Goal: Task Accomplishment & Management: Use online tool/utility

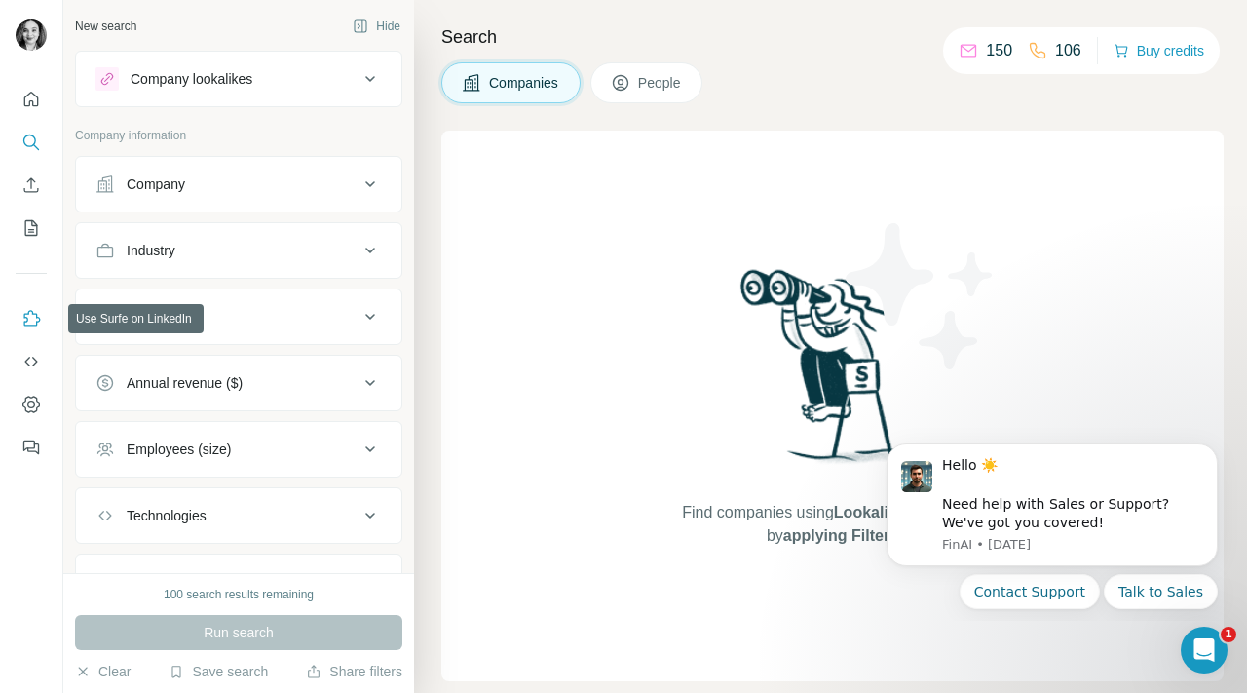
click at [31, 325] on icon "Use Surfe on LinkedIn" at bounding box center [32, 318] width 17 height 16
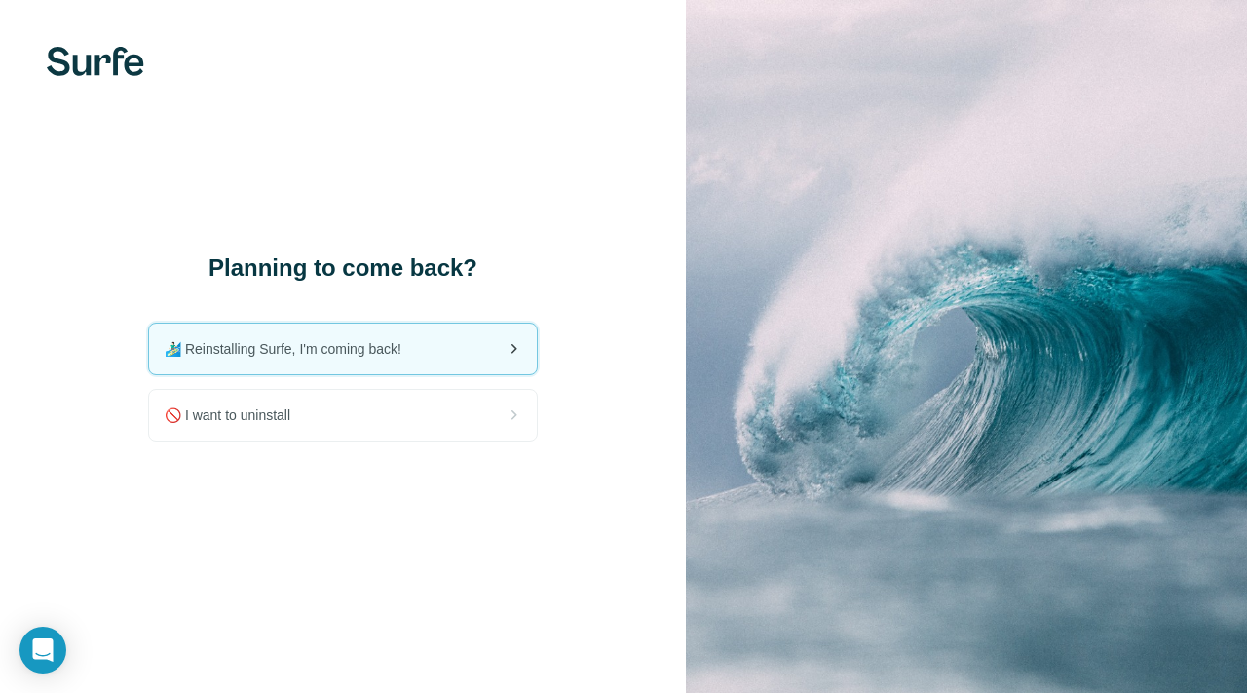
click at [378, 336] on div "🏄🏻‍♂️ Reinstalling Surfe, I'm coming back!" at bounding box center [343, 348] width 388 height 51
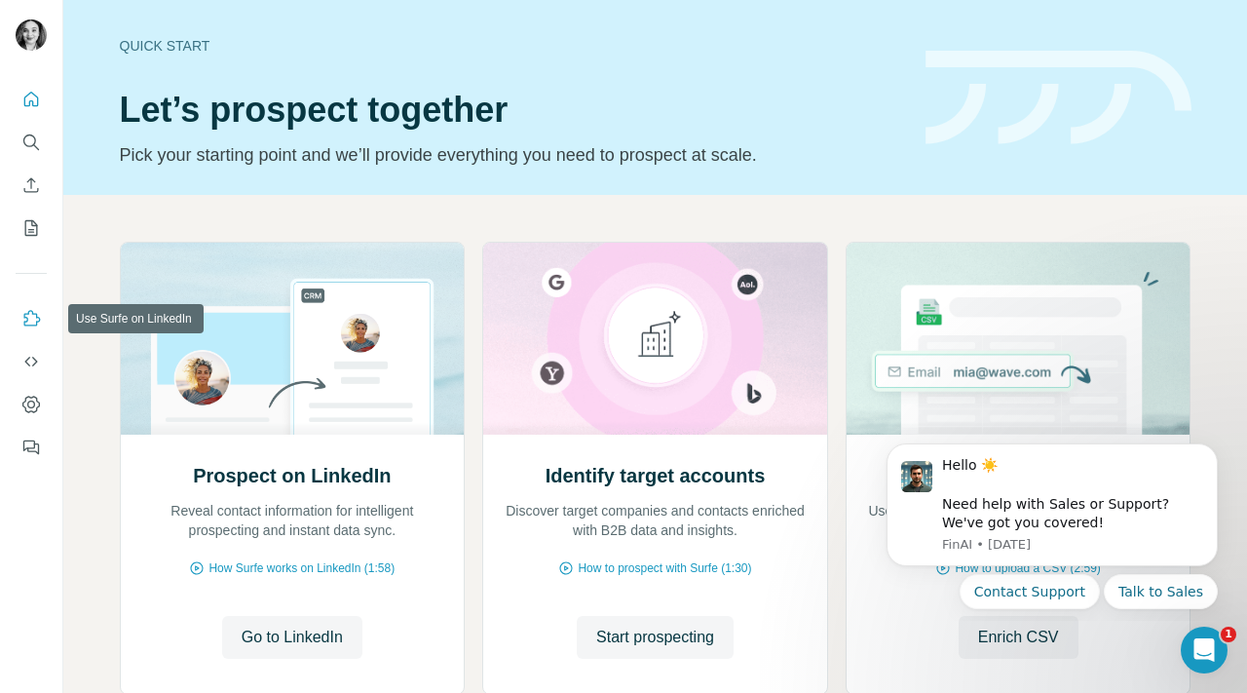
click at [34, 318] on icon "Use Surfe on LinkedIn" at bounding box center [30, 318] width 19 height 19
